Goal: Task Accomplishment & Management: Complete application form

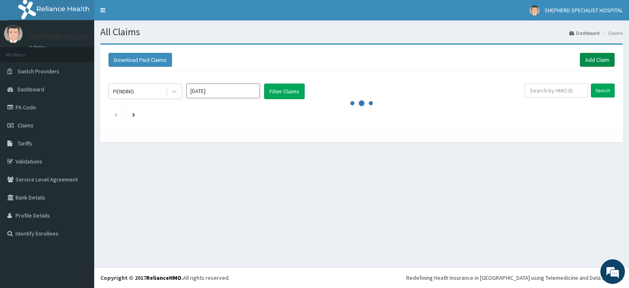
click at [580, 63] on link "Add Claim" at bounding box center [597, 60] width 35 height 14
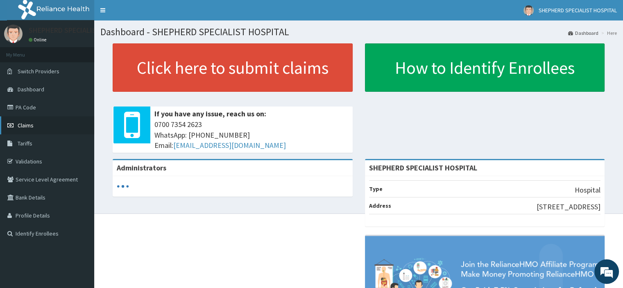
click at [24, 122] on span "Claims" at bounding box center [26, 125] width 16 height 7
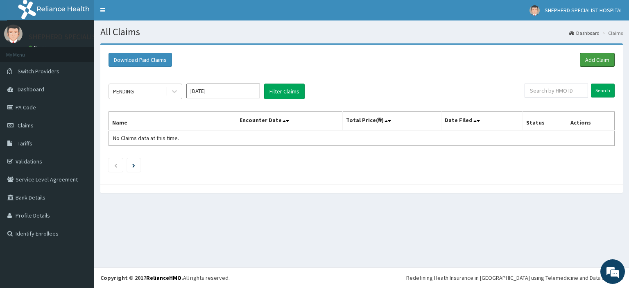
click at [600, 60] on link "Add Claim" at bounding box center [597, 60] width 35 height 14
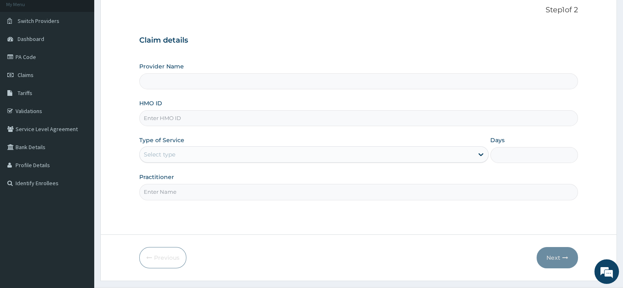
scroll to position [59, 0]
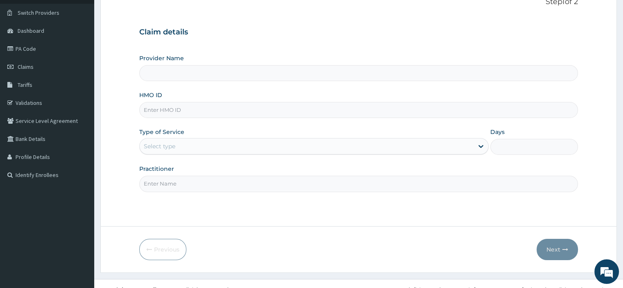
type input "SHEPHERD SPECIALIST HOSPITAL"
click at [171, 111] on input "HMO ID" at bounding box center [358, 110] width 438 height 16
type input "SBG/10995/B"
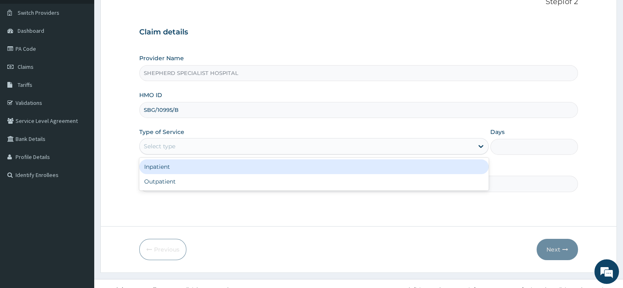
click at [166, 147] on div "Select type" at bounding box center [160, 146] width 32 height 8
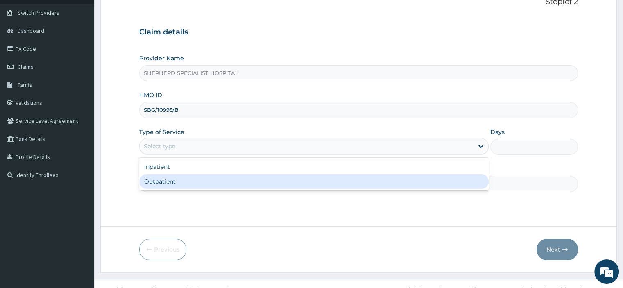
click at [161, 175] on div "Outpatient" at bounding box center [314, 181] width 350 height 15
type input "1"
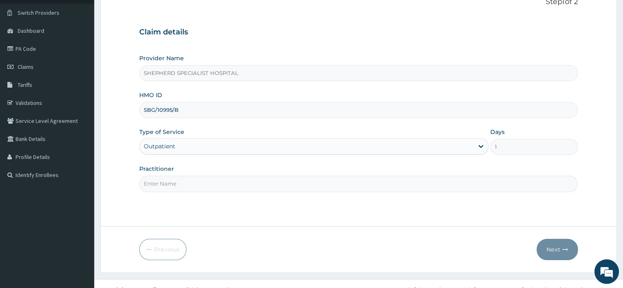
click at [161, 176] on input "Practitioner" at bounding box center [358, 184] width 438 height 16
type input "Dr Sanusi"
click at [561, 249] on button "Next" at bounding box center [557, 249] width 41 height 21
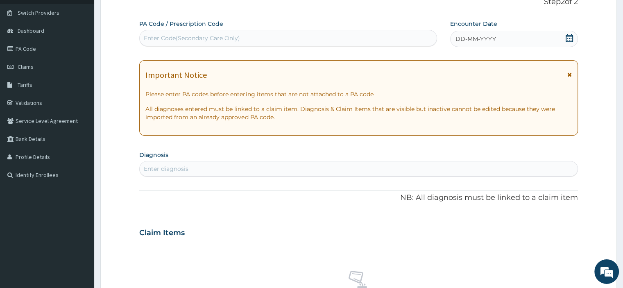
click at [572, 38] on icon at bounding box center [569, 38] width 7 height 8
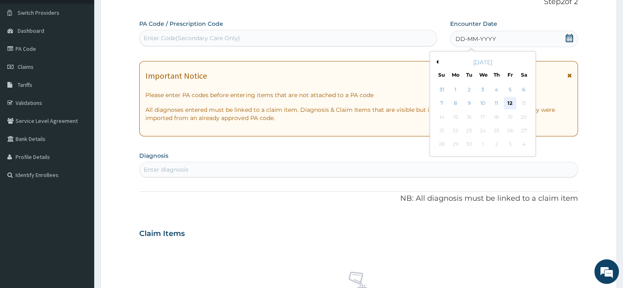
click at [511, 102] on div "12" at bounding box center [510, 104] width 12 height 12
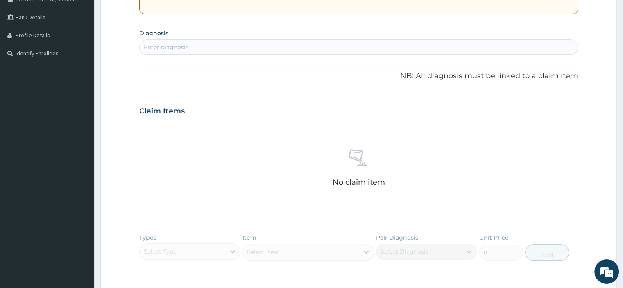
scroll to position [188, 0]
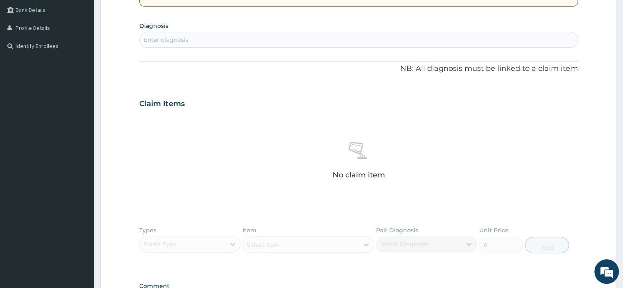
click at [186, 42] on div "Enter diagnosis" at bounding box center [166, 40] width 45 height 8
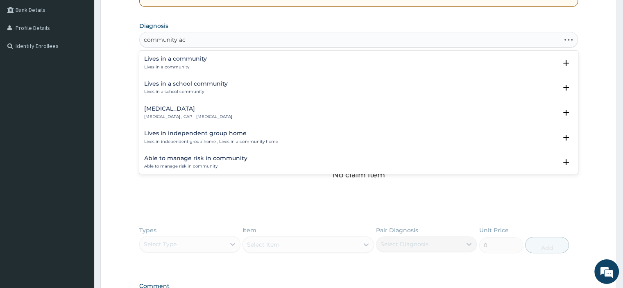
type input "community acq"
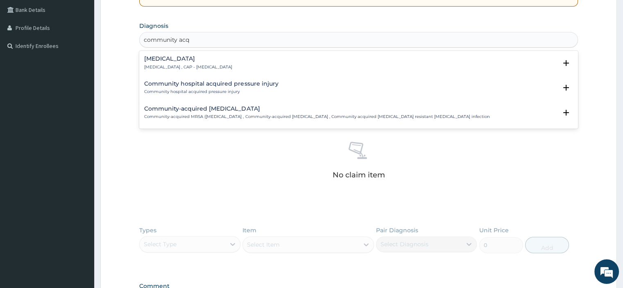
click at [185, 60] on h4 "Community acquired pneumonia" at bounding box center [188, 59] width 88 height 6
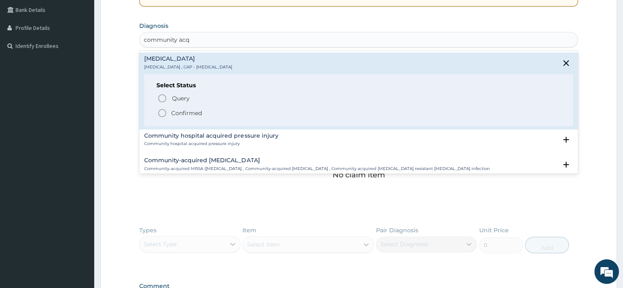
click at [184, 112] on p "Confirmed" at bounding box center [186, 113] width 31 height 8
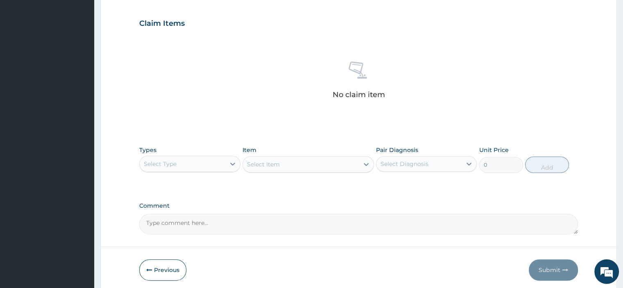
scroll to position [302, 0]
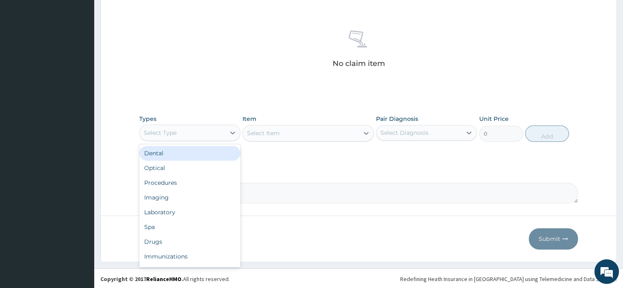
click at [188, 131] on div "Select Type" at bounding box center [182, 132] width 85 height 13
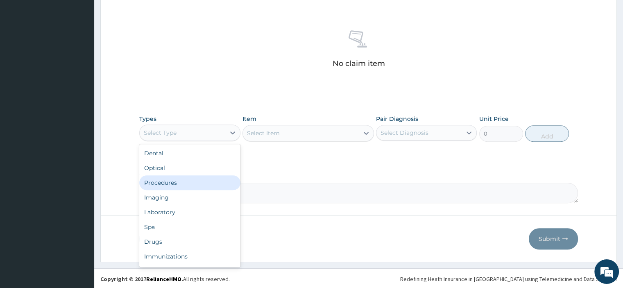
click at [167, 182] on div "Procedures" at bounding box center [189, 182] width 101 height 15
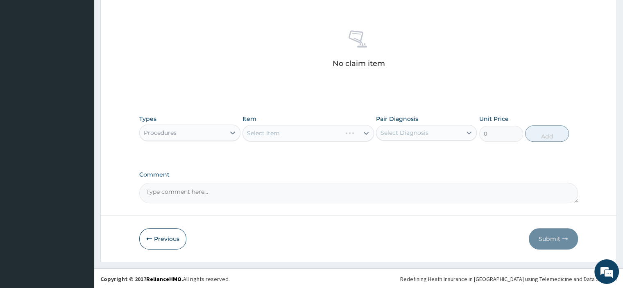
click at [288, 136] on div "Select Item" at bounding box center [309, 133] width 132 height 16
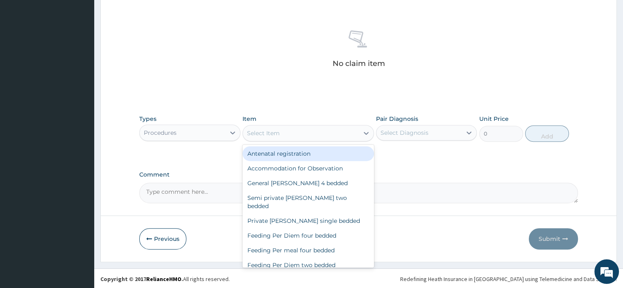
click at [288, 136] on div "Select Item" at bounding box center [301, 133] width 116 height 13
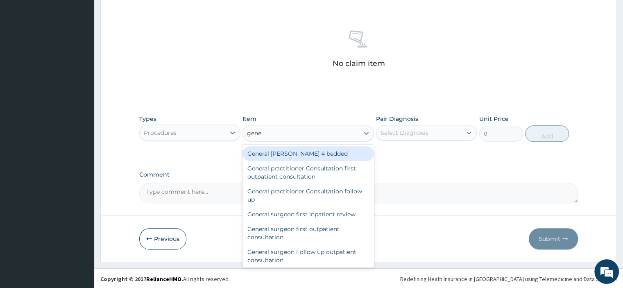
type input "gener"
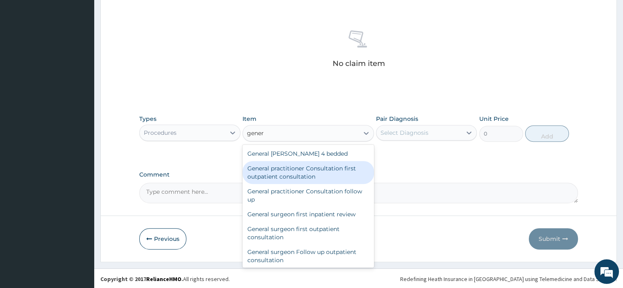
click at [279, 173] on div "General practitioner Consultation first outpatient consultation" at bounding box center [309, 172] width 132 height 23
type input "3795"
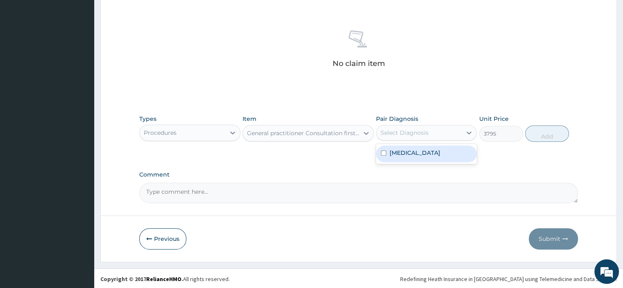
drag, startPoint x: 431, startPoint y: 131, endPoint x: 412, endPoint y: 154, distance: 29.6
click at [412, 141] on div "option Community acquired pneumonia focused, 1 of 1. 1 result available. Use Up…" at bounding box center [426, 133] width 101 height 16
click at [412, 154] on label "Community acquired pneumonia" at bounding box center [415, 153] width 51 height 8
checkbox input "true"
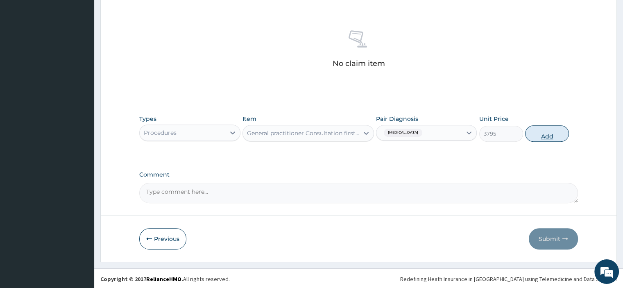
click at [544, 138] on button "Add" at bounding box center [547, 133] width 44 height 16
type input "0"
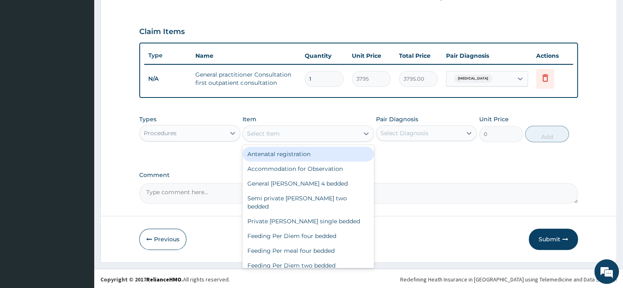
click at [263, 134] on div "Select Item" at bounding box center [263, 133] width 33 height 8
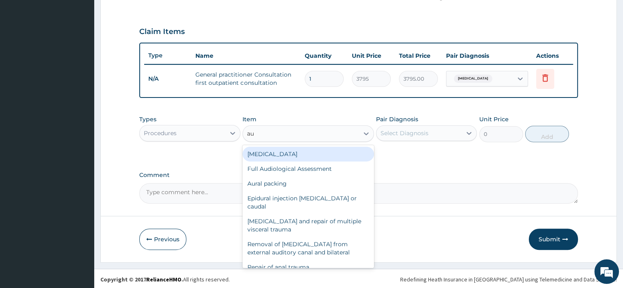
type input "au"
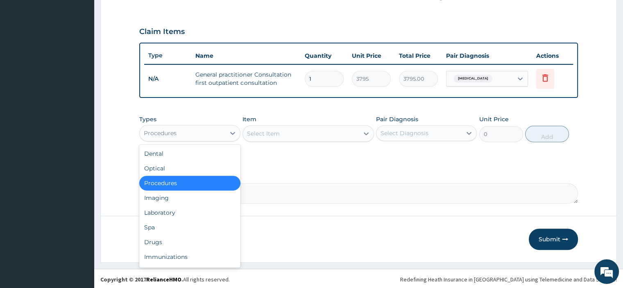
click at [216, 129] on div "Procedures" at bounding box center [182, 133] width 85 height 13
click at [149, 239] on div "Drugs" at bounding box center [189, 242] width 101 height 15
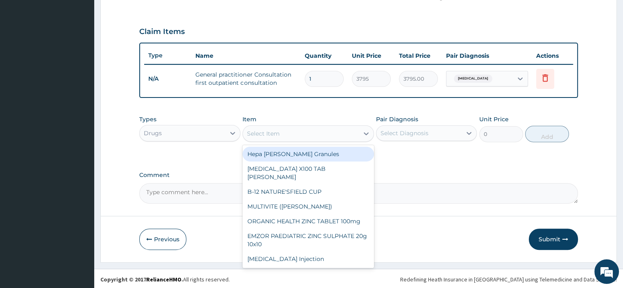
click at [307, 135] on div "Select Item" at bounding box center [301, 133] width 116 height 13
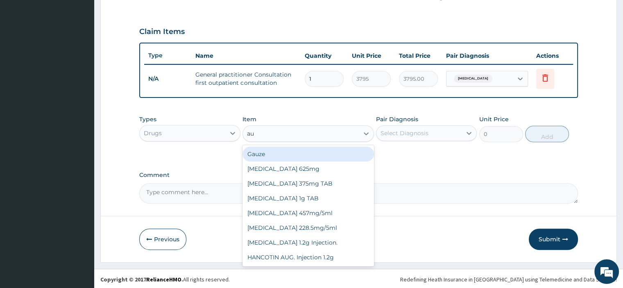
type input "aug"
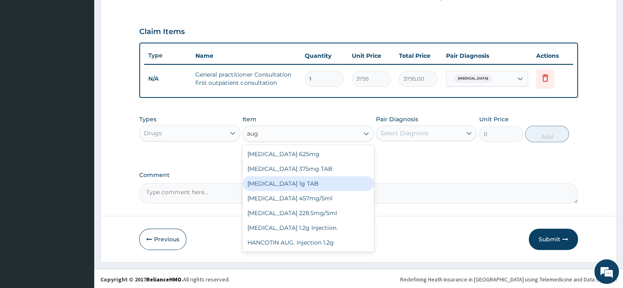
click at [292, 181] on div "AUGMENTIN 1g TAB" at bounding box center [309, 183] width 132 height 15
type input "1581.25"
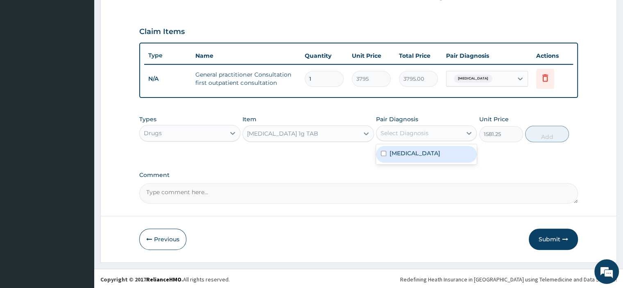
drag, startPoint x: 415, startPoint y: 131, endPoint x: 403, endPoint y: 158, distance: 29.4
click at [403, 141] on div "option Community acquired pneumonia, selected. option Community acquired pneumo…" at bounding box center [426, 133] width 101 height 16
click at [403, 157] on label "Community acquired pneumonia" at bounding box center [415, 153] width 51 height 8
checkbox input "true"
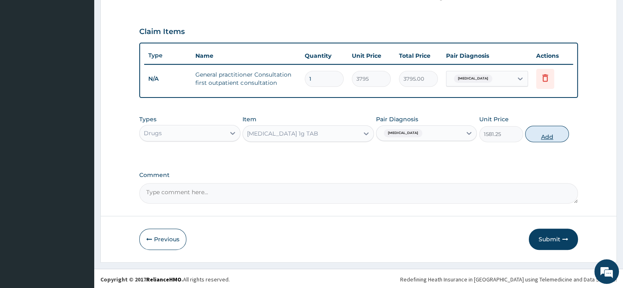
click at [547, 134] on button "Add" at bounding box center [547, 134] width 44 height 16
type input "0"
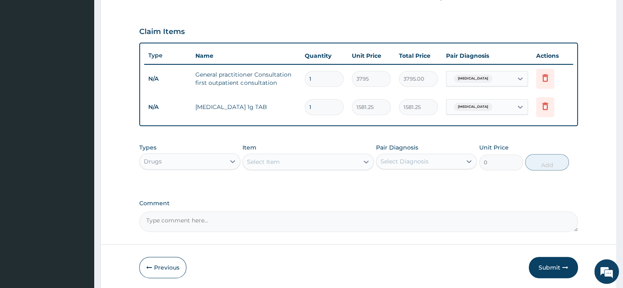
click at [292, 165] on div "Select Item" at bounding box center [301, 161] width 116 height 13
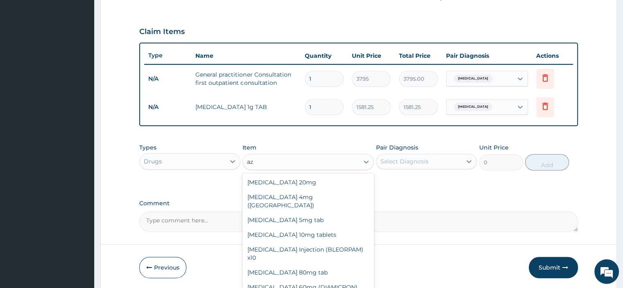
type input "a"
type input "x"
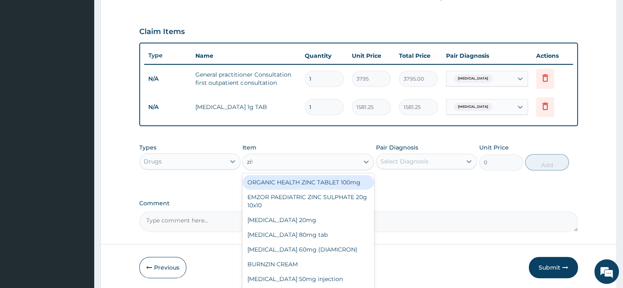
type input "zith"
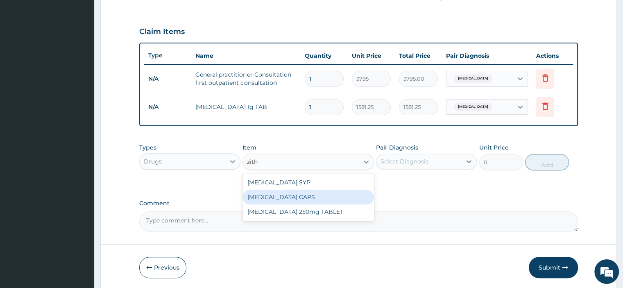
click at [277, 197] on div "ZITHROMAX CAPS" at bounding box center [309, 197] width 132 height 15
type input "948.75"
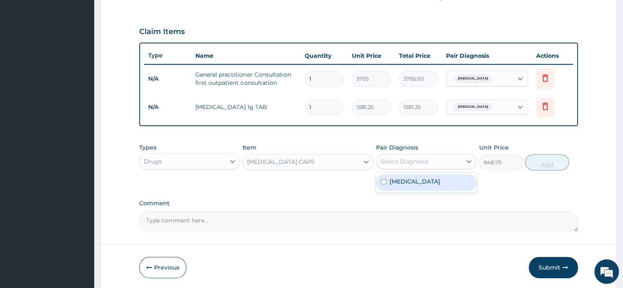
drag, startPoint x: 412, startPoint y: 164, endPoint x: 403, endPoint y: 179, distance: 17.9
click at [403, 169] on div "option Community acquired pneumonia, selected. option Community acquired pneumo…" at bounding box center [426, 162] width 101 height 16
click at [403, 179] on label "Community acquired pneumonia" at bounding box center [415, 181] width 51 height 8
checkbox input "true"
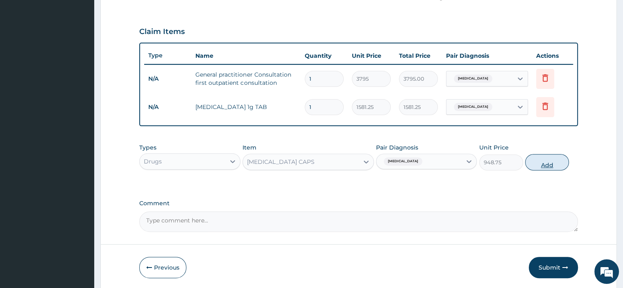
click at [545, 166] on button "Add" at bounding box center [547, 162] width 44 height 16
type input "0"
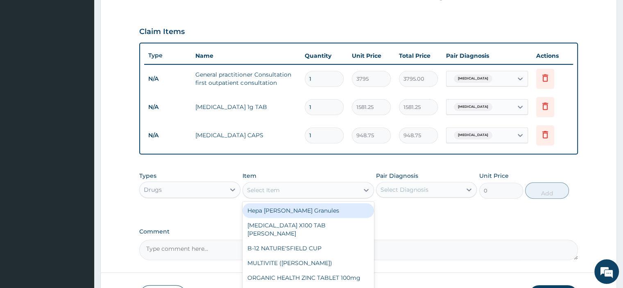
click at [304, 190] on div "Select Item" at bounding box center [301, 190] width 116 height 13
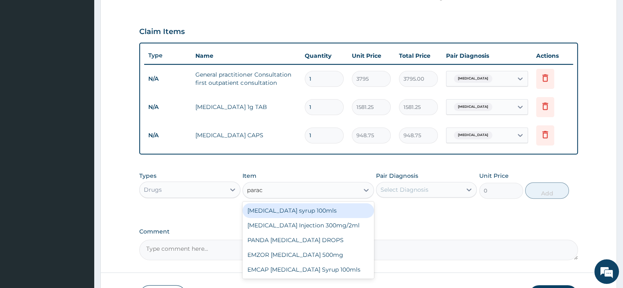
type input "parace"
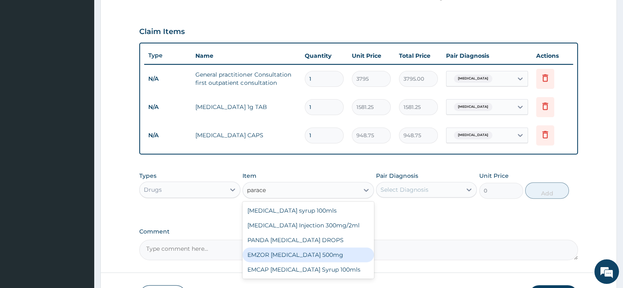
click at [297, 252] on div "EMZOR PARACETAMOL 500mg" at bounding box center [309, 255] width 132 height 15
type input "25.3"
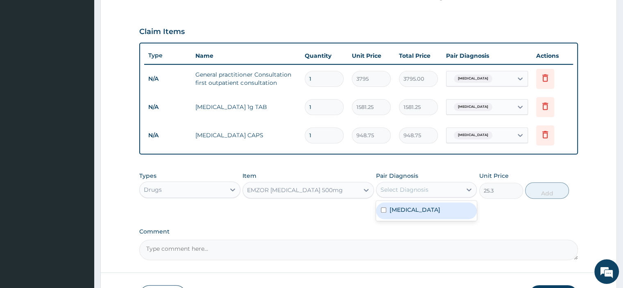
drag, startPoint x: 436, startPoint y: 194, endPoint x: 420, endPoint y: 210, distance: 22.9
click at [420, 198] on div "option Community acquired pneumonia, selected. option Community acquired pneumo…" at bounding box center [426, 190] width 101 height 16
click at [420, 210] on label "Community acquired pneumonia" at bounding box center [415, 210] width 51 height 8
checkbox input "true"
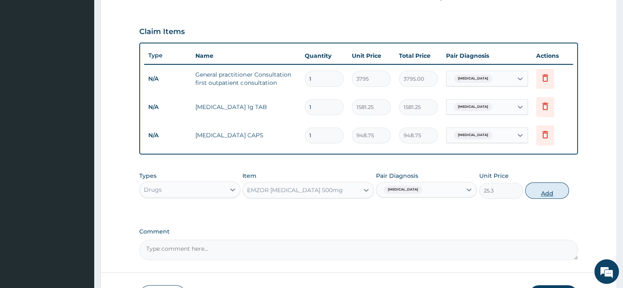
click at [549, 192] on button "Add" at bounding box center [547, 190] width 44 height 16
type input "0"
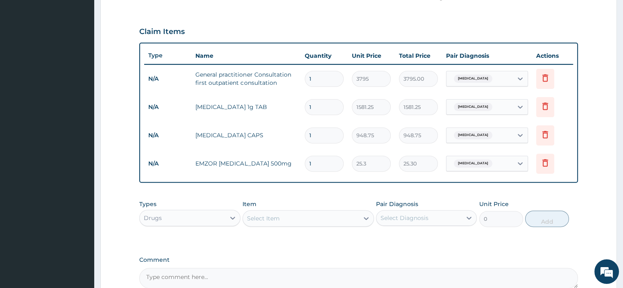
type input "18"
type input "455.40"
type input "18"
drag, startPoint x: 314, startPoint y: 133, endPoint x: 237, endPoint y: 137, distance: 77.1
click at [237, 137] on tr "N/A ZITHROMAX CAPS 1 948.75 948.75 Community acquired pneumonia Delete" at bounding box center [358, 135] width 429 height 28
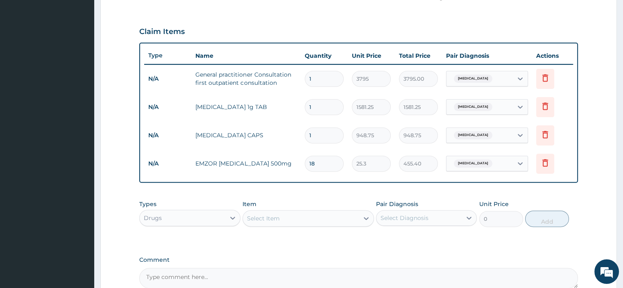
type input "3"
type input "2846.25"
type input "3"
click at [326, 109] on input "1" at bounding box center [324, 107] width 39 height 16
type input "14"
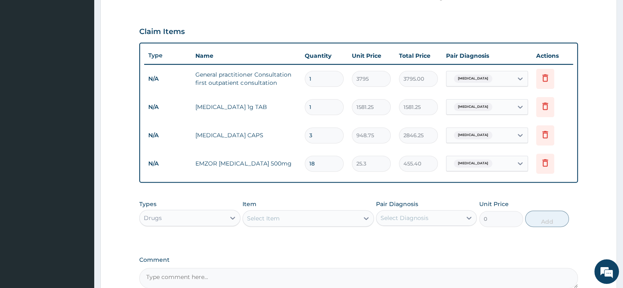
type input "22137.50"
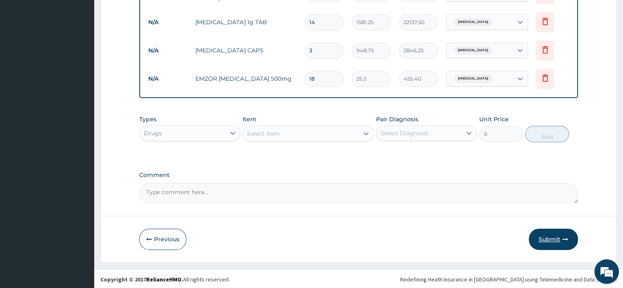
click at [555, 236] on button "Submit" at bounding box center [553, 239] width 49 height 21
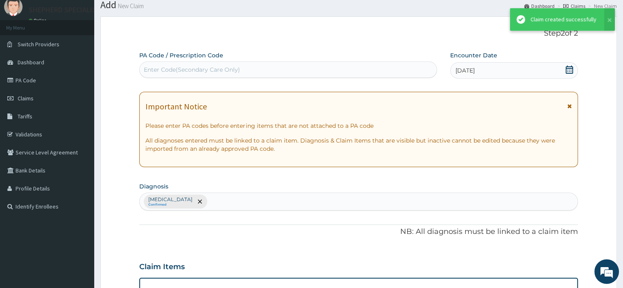
scroll to position [347, 0]
